Goal: Transaction & Acquisition: Purchase product/service

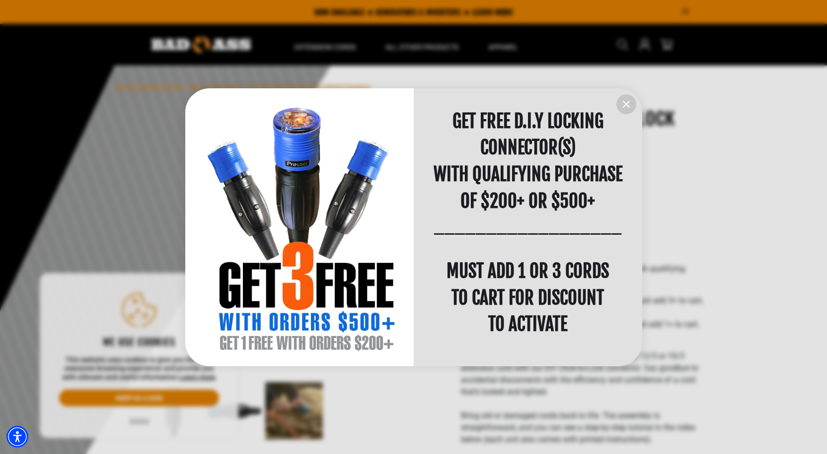
click at [630, 100] on icon "information" at bounding box center [626, 104] width 12 height 12
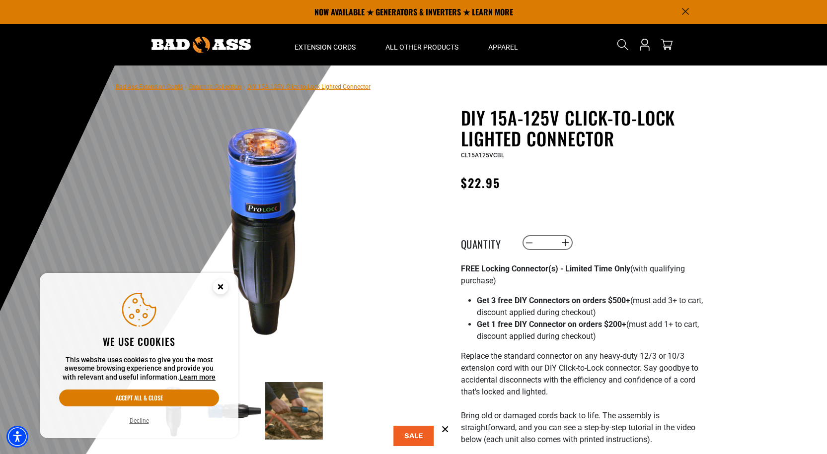
click at [218, 284] on circle "Close this option" at bounding box center [220, 287] width 15 height 15
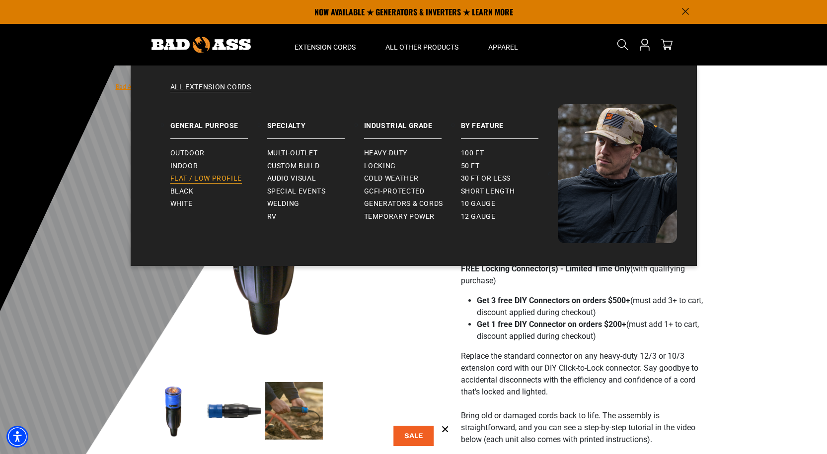
click at [196, 173] on link "Flat / Low Profile" at bounding box center [218, 178] width 97 height 13
click at [191, 152] on span "Outdoor" at bounding box center [187, 153] width 34 height 9
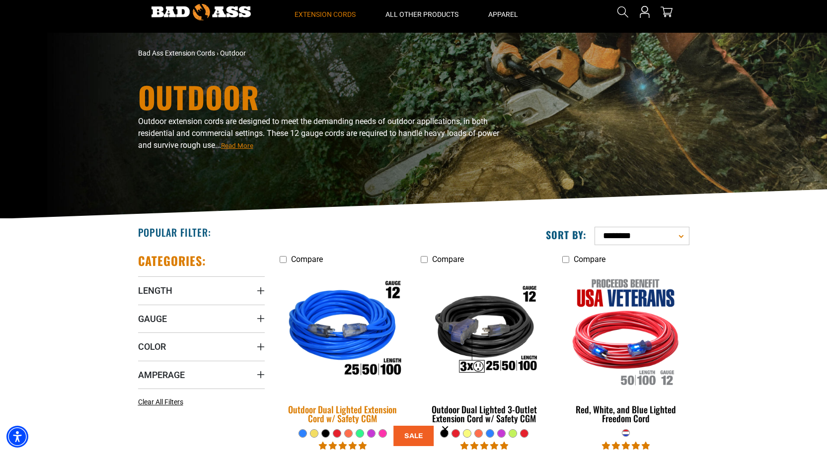
scroll to position [99, 0]
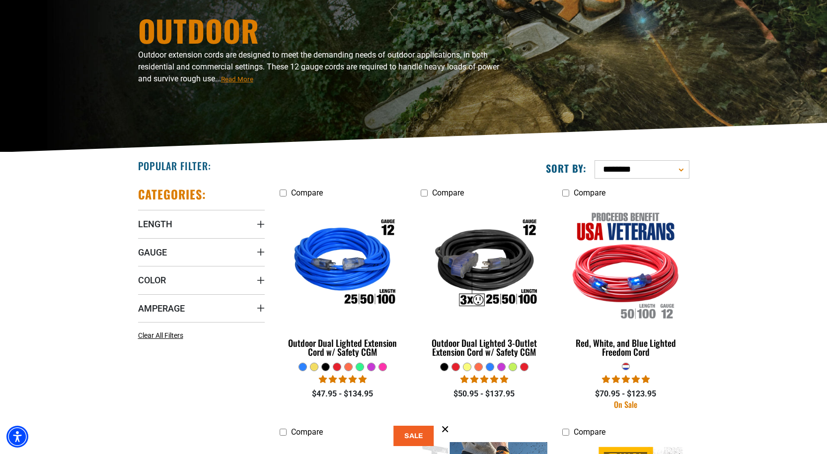
click at [357, 367] on div at bounding box center [359, 366] width 7 height 7
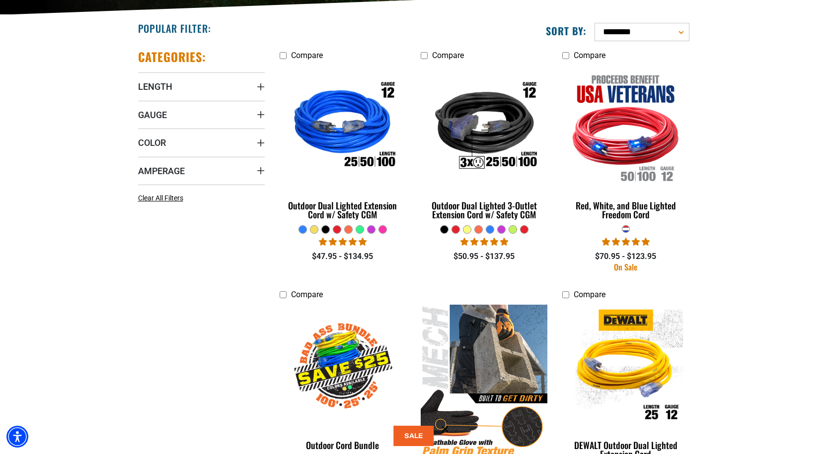
scroll to position [248, 0]
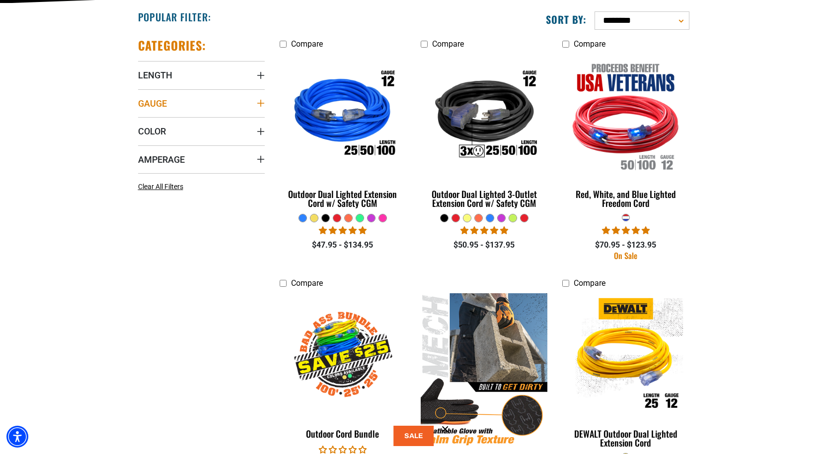
click at [258, 105] on icon "Gauge" at bounding box center [261, 103] width 8 height 8
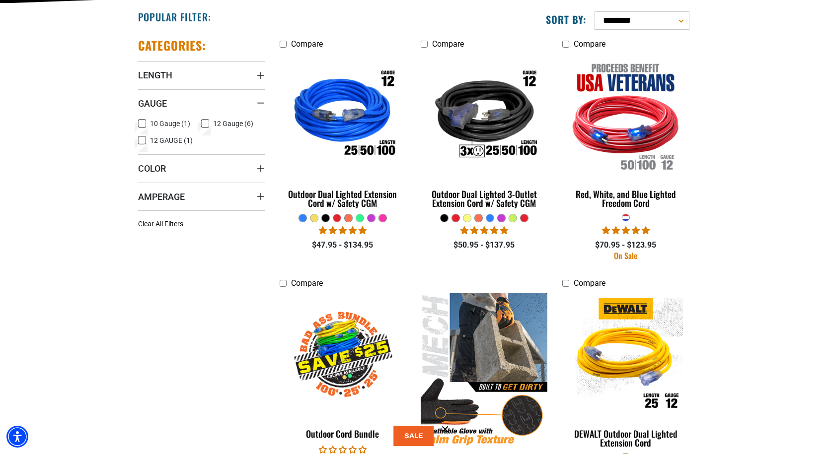
click at [143, 122] on icon at bounding box center [142, 123] width 8 height 13
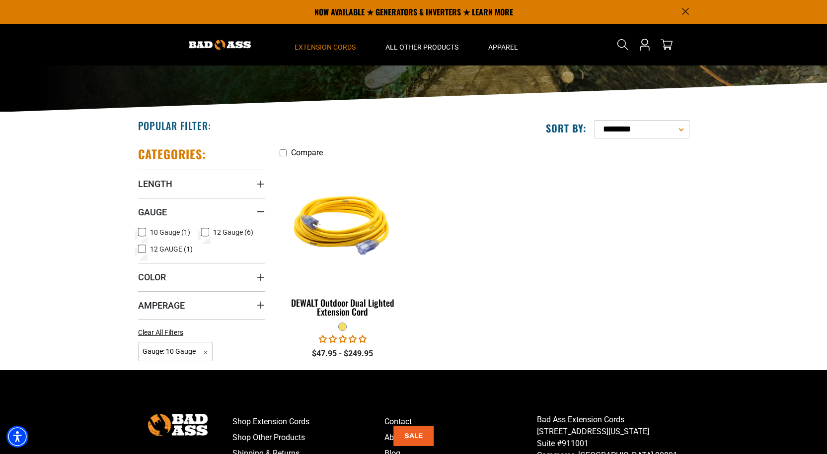
scroll to position [99, 0]
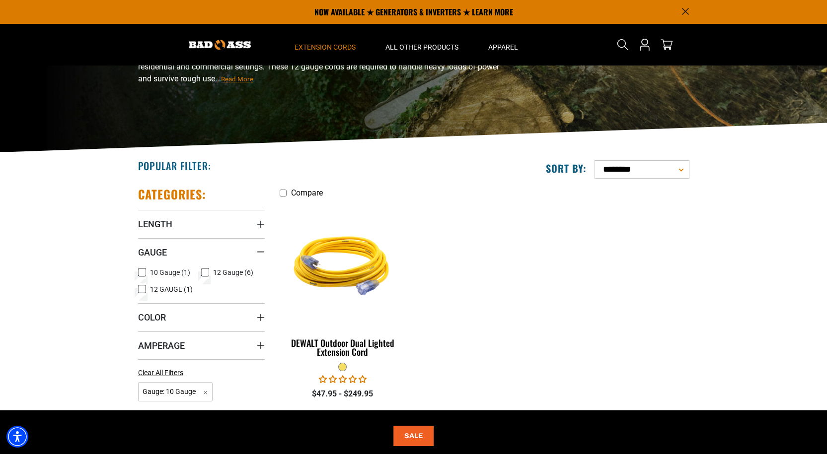
click at [140, 271] on icon at bounding box center [142, 272] width 6 height 5
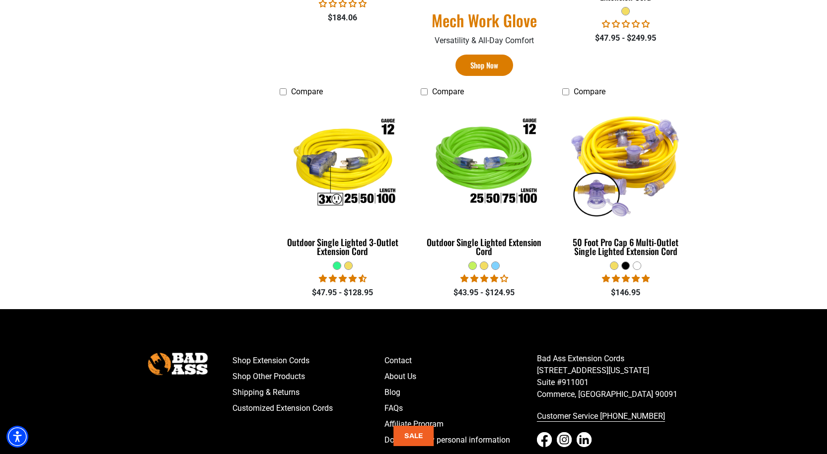
scroll to position [695, 0]
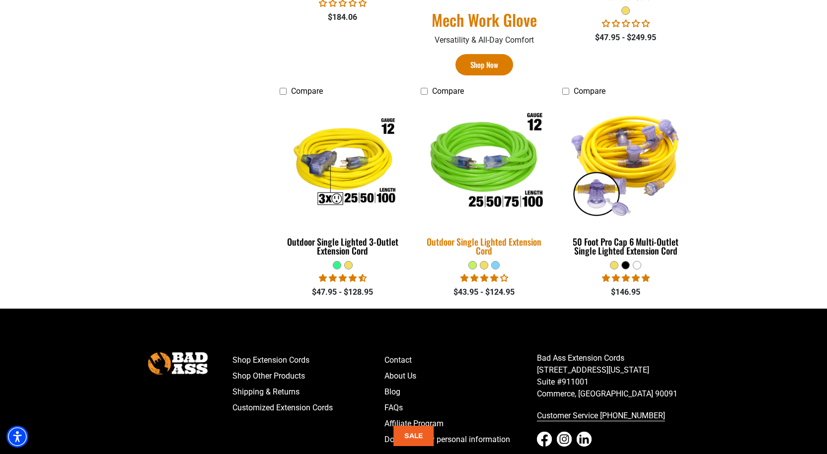
click at [466, 177] on img at bounding box center [484, 163] width 139 height 127
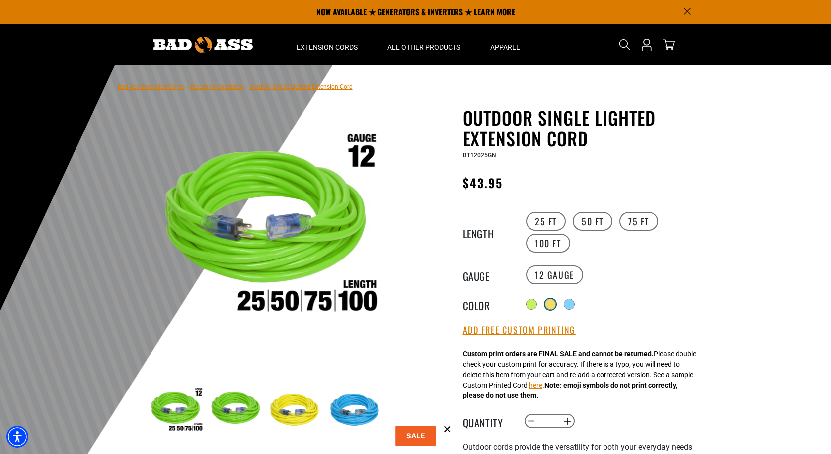
click at [556, 299] on div at bounding box center [550, 304] width 11 height 11
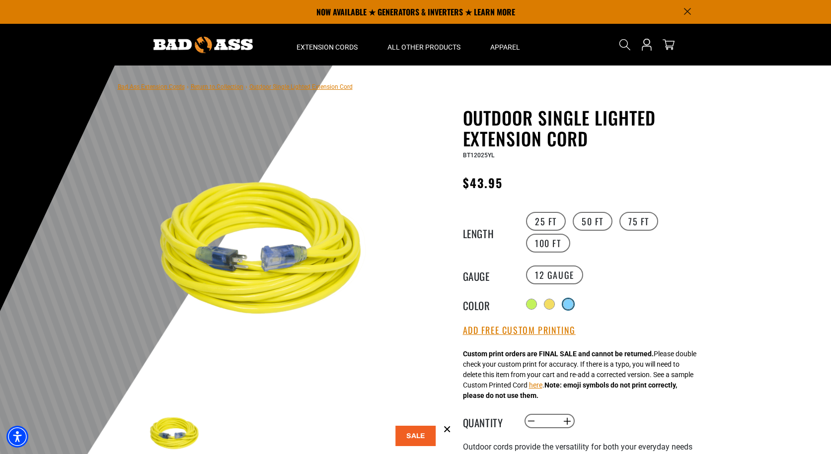
click at [569, 302] on div at bounding box center [568, 304] width 10 height 10
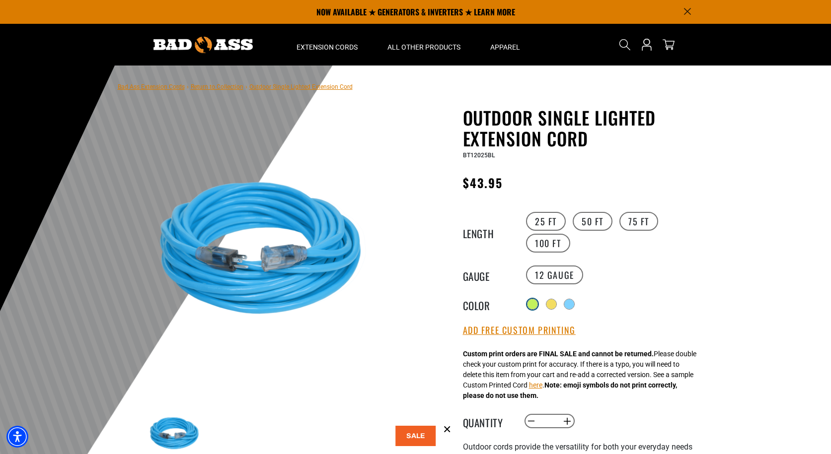
click at [533, 305] on div at bounding box center [532, 304] width 10 height 10
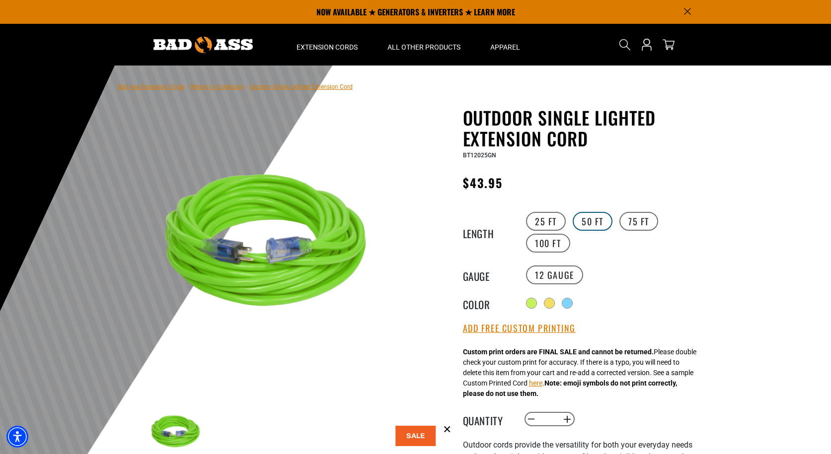
click at [587, 222] on label "50 FT" at bounding box center [592, 221] width 40 height 19
click at [543, 218] on label "25 FT" at bounding box center [546, 221] width 40 height 19
click at [600, 221] on label "50 FT" at bounding box center [592, 221] width 40 height 19
click at [626, 219] on label "75 FT" at bounding box center [638, 221] width 39 height 19
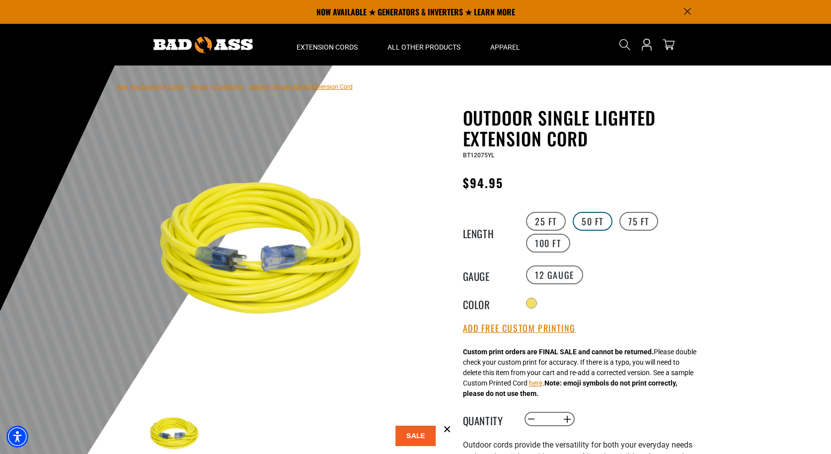
click at [596, 224] on label "50 FT" at bounding box center [592, 221] width 40 height 19
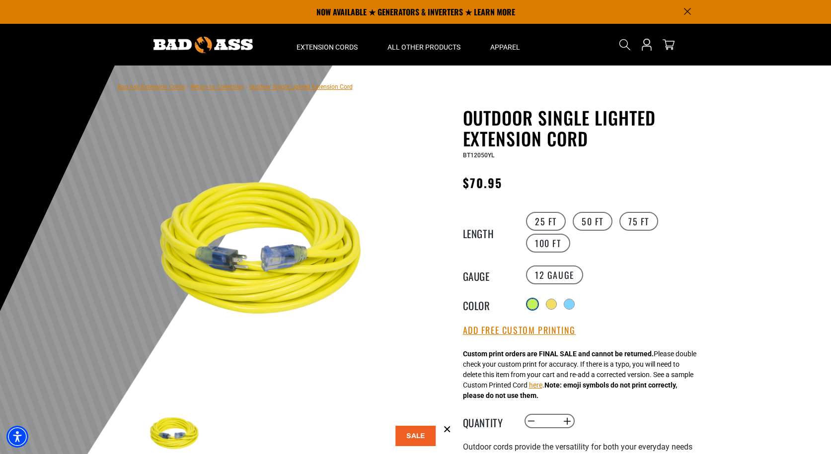
click at [529, 303] on div at bounding box center [532, 304] width 10 height 10
